Goal: Transaction & Acquisition: Purchase product/service

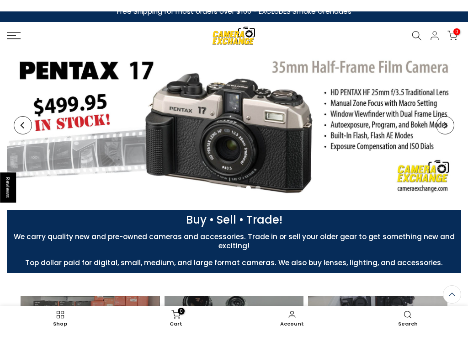
scroll to position [78, 0]
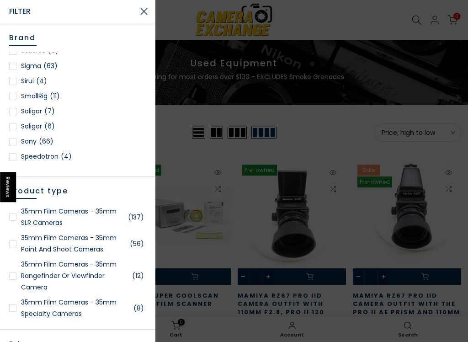
scroll to position [1185, 0]
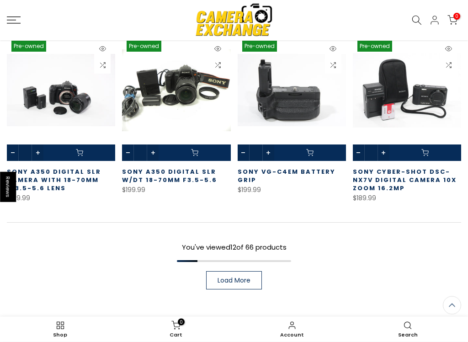
scroll to position [584, 0]
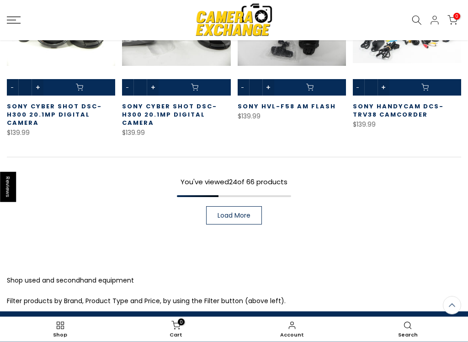
scroll to position [1194, 0]
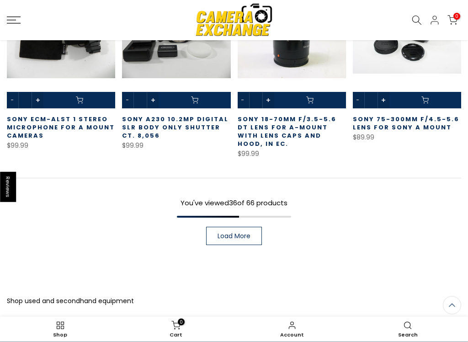
scroll to position [1727, 0]
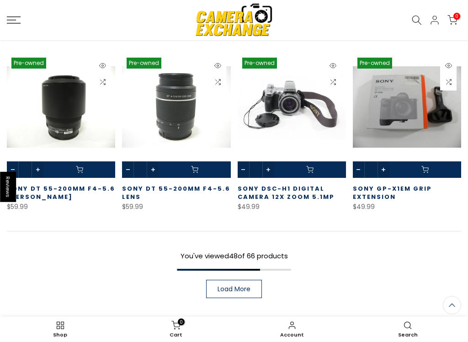
scroll to position [2211, 0]
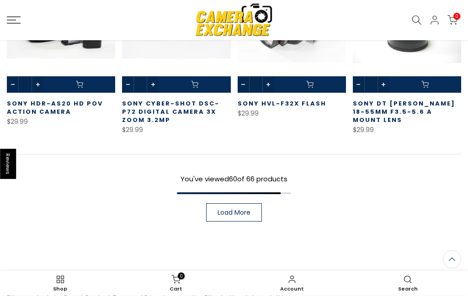
scroll to position [2832, 0]
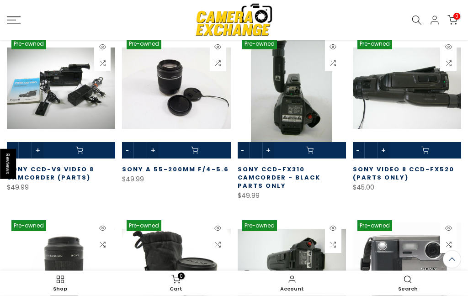
scroll to position [2403, 0]
